Goal: Task Accomplishment & Management: Complete application form

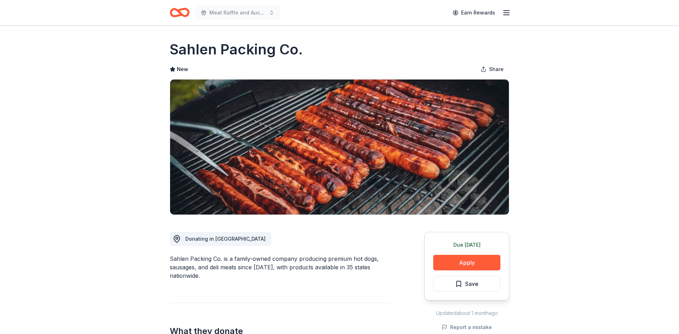
scroll to position [7, 0]
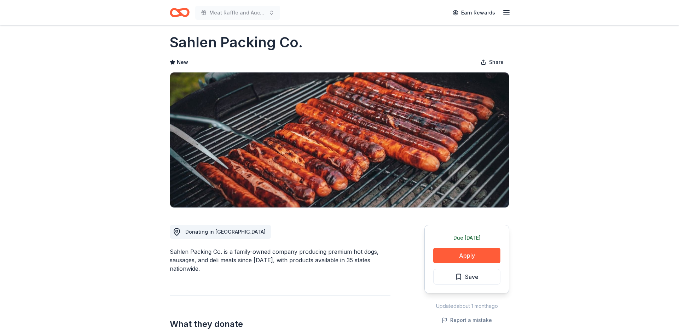
click at [180, 13] on icon "Home" at bounding box center [182, 12] width 11 height 7
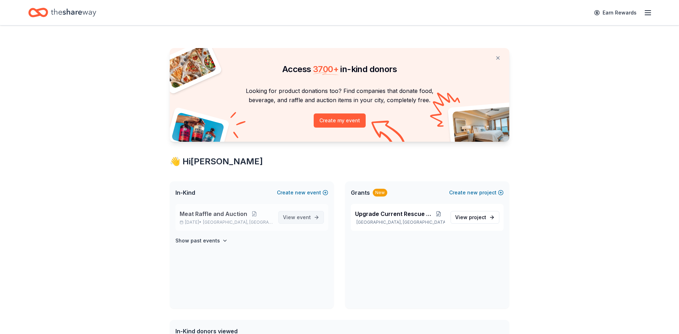
click at [302, 218] on span "event" at bounding box center [304, 217] width 14 height 6
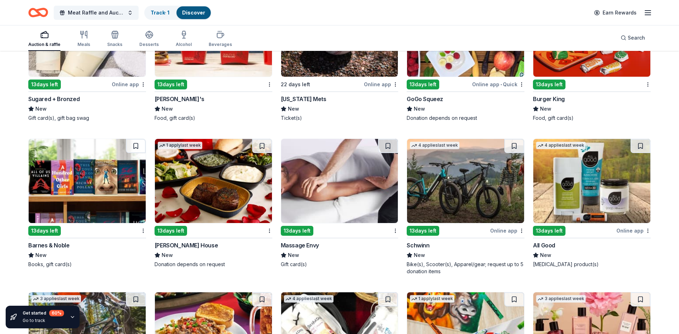
scroll to position [4402, 0]
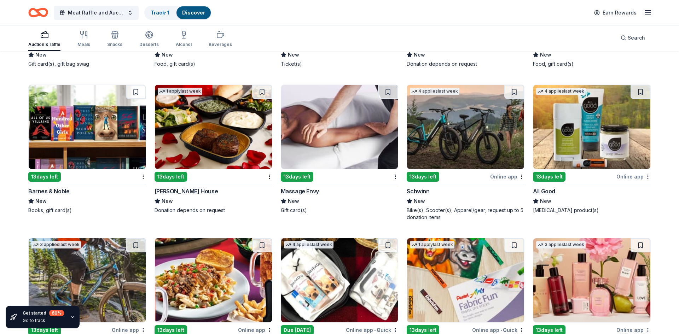
click at [454, 115] on img at bounding box center [465, 127] width 117 height 84
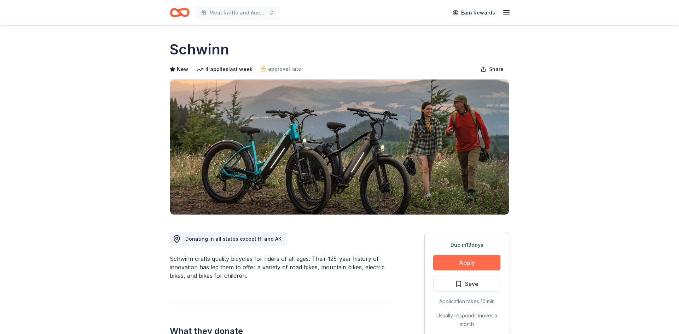
click at [463, 263] on button "Apply" at bounding box center [466, 263] width 67 height 16
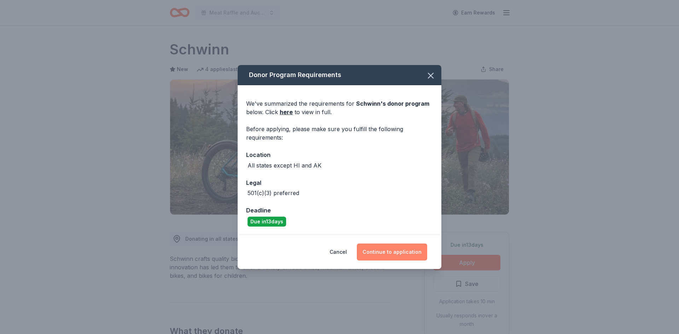
click at [382, 250] on button "Continue to application" at bounding box center [392, 252] width 70 height 17
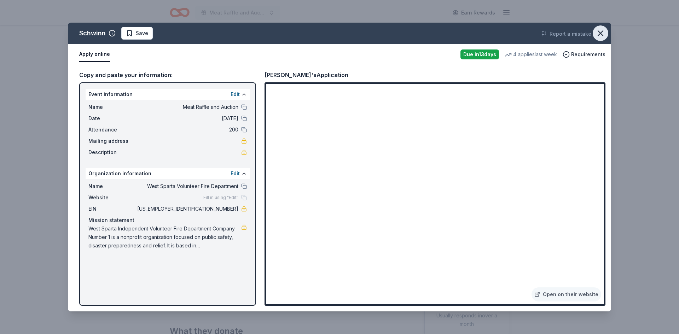
click at [598, 37] on icon "button" at bounding box center [600, 33] width 10 height 10
